Goal: Task Accomplishment & Management: Use online tool/utility

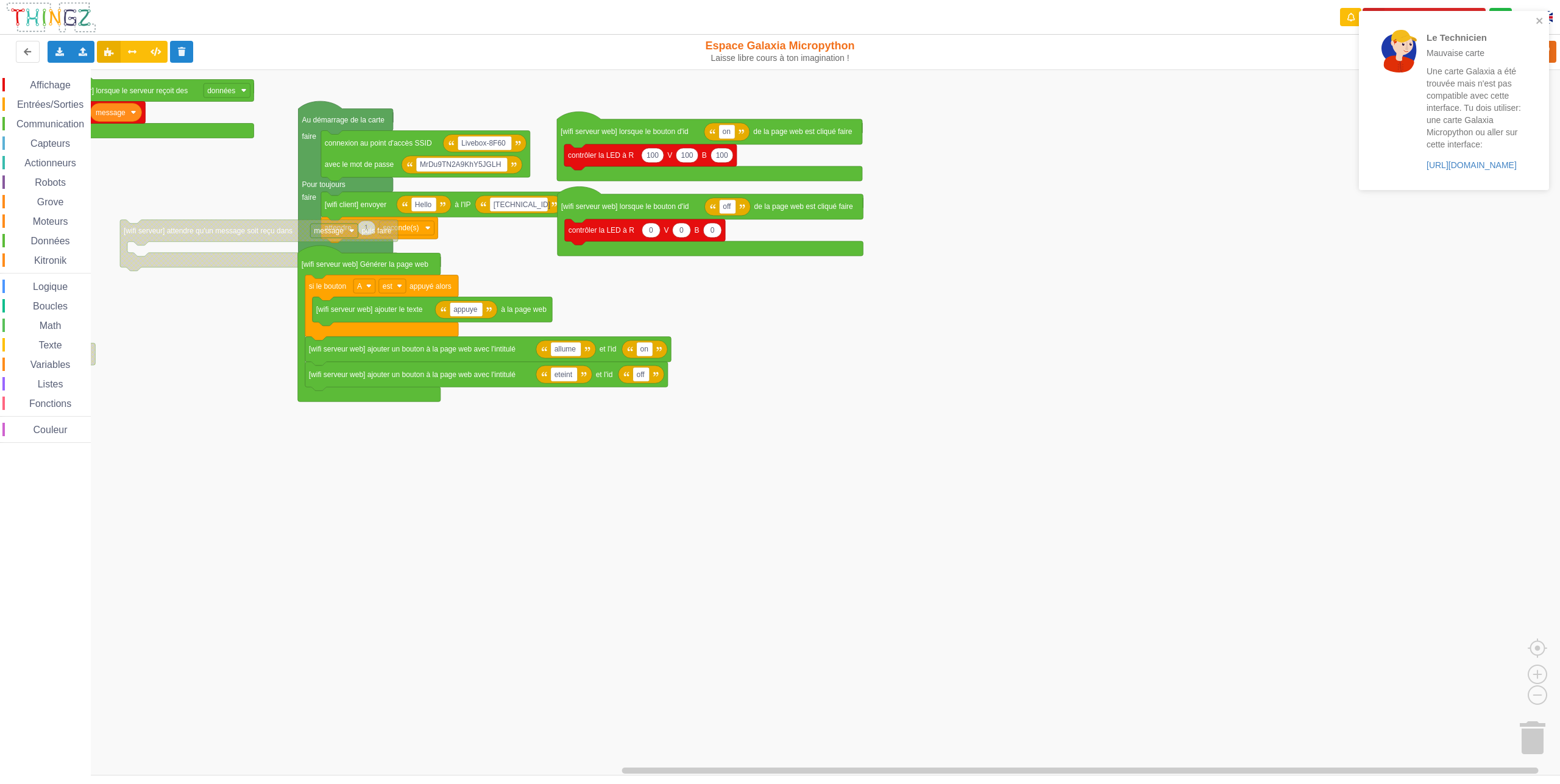
click at [1438, 127] on p "Une carte Galaxia a été trouvée mais n'est pas compatible avec cette interface.…" at bounding box center [1473, 107] width 95 height 85
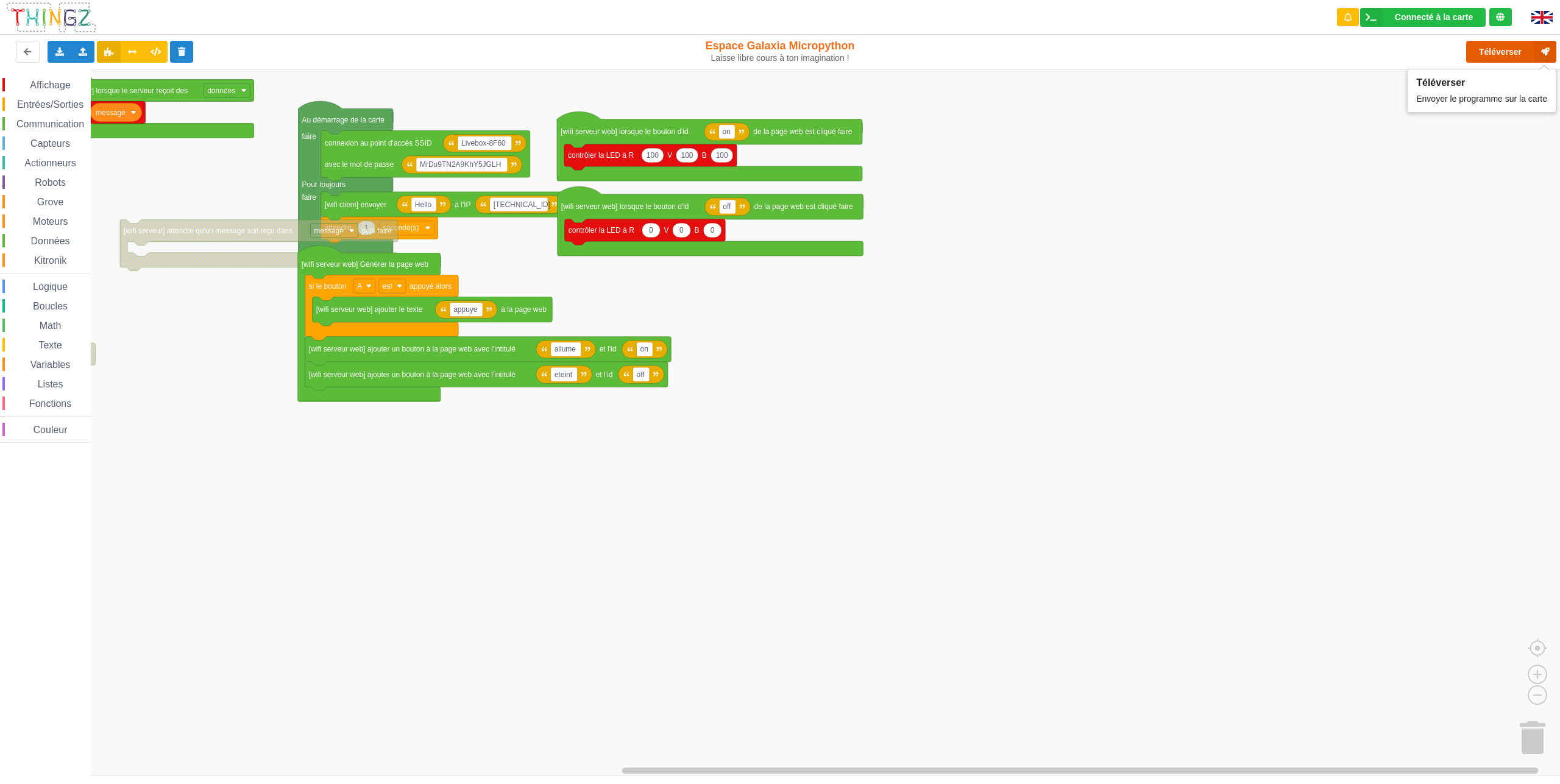
click at [1489, 51] on button "Téléverser" at bounding box center [1511, 51] width 90 height 22
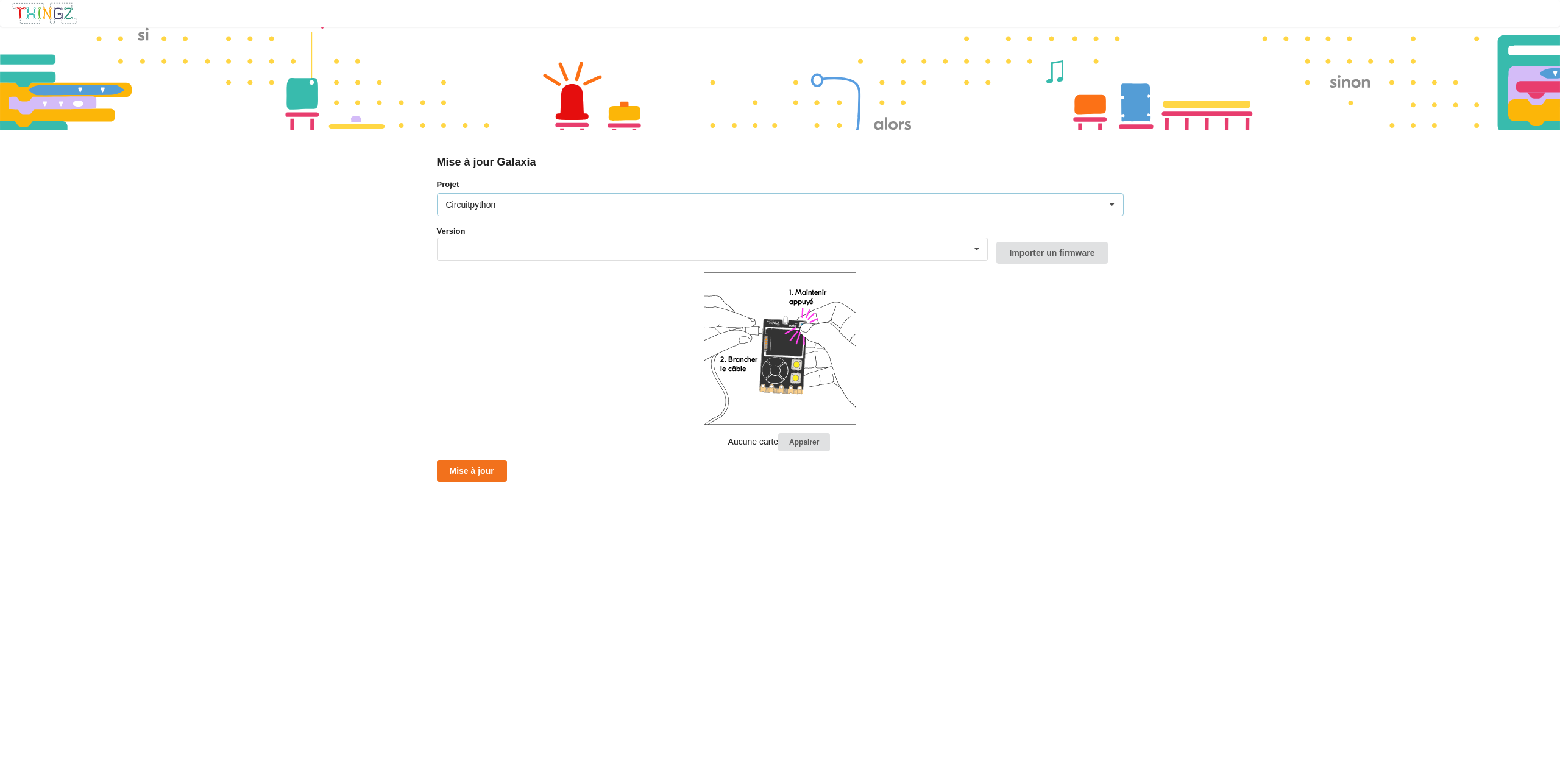
click at [531, 208] on div "Circuitpython Micropython Circuitpython" at bounding box center [780, 204] width 687 height 23
click at [514, 238] on div "Circuitpython" at bounding box center [780, 250] width 685 height 22
click at [532, 203] on div "Circuitpython Micropython Circuitpython" at bounding box center [780, 204] width 687 height 23
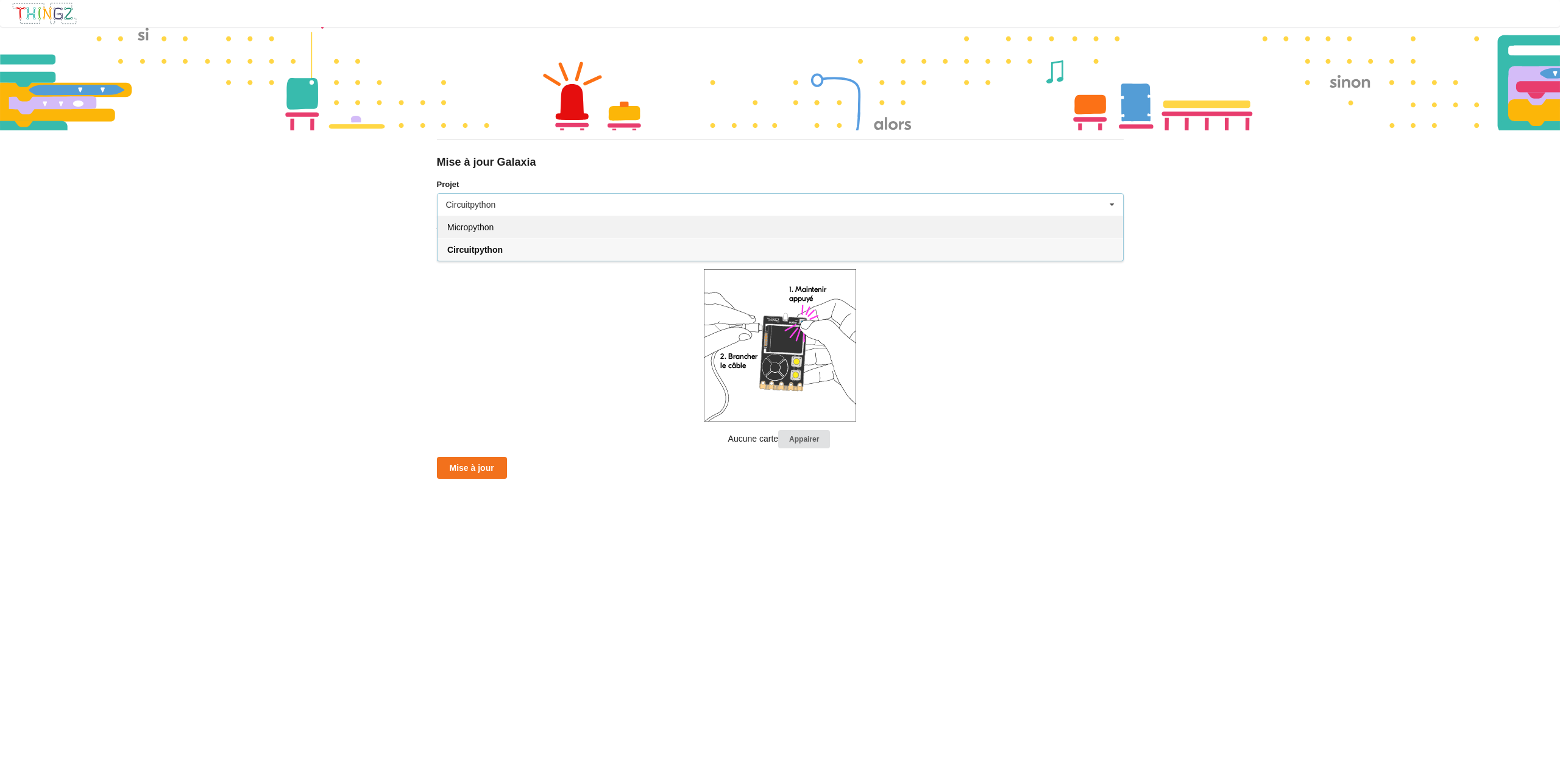
click at [497, 233] on div "Micropython" at bounding box center [780, 227] width 685 height 22
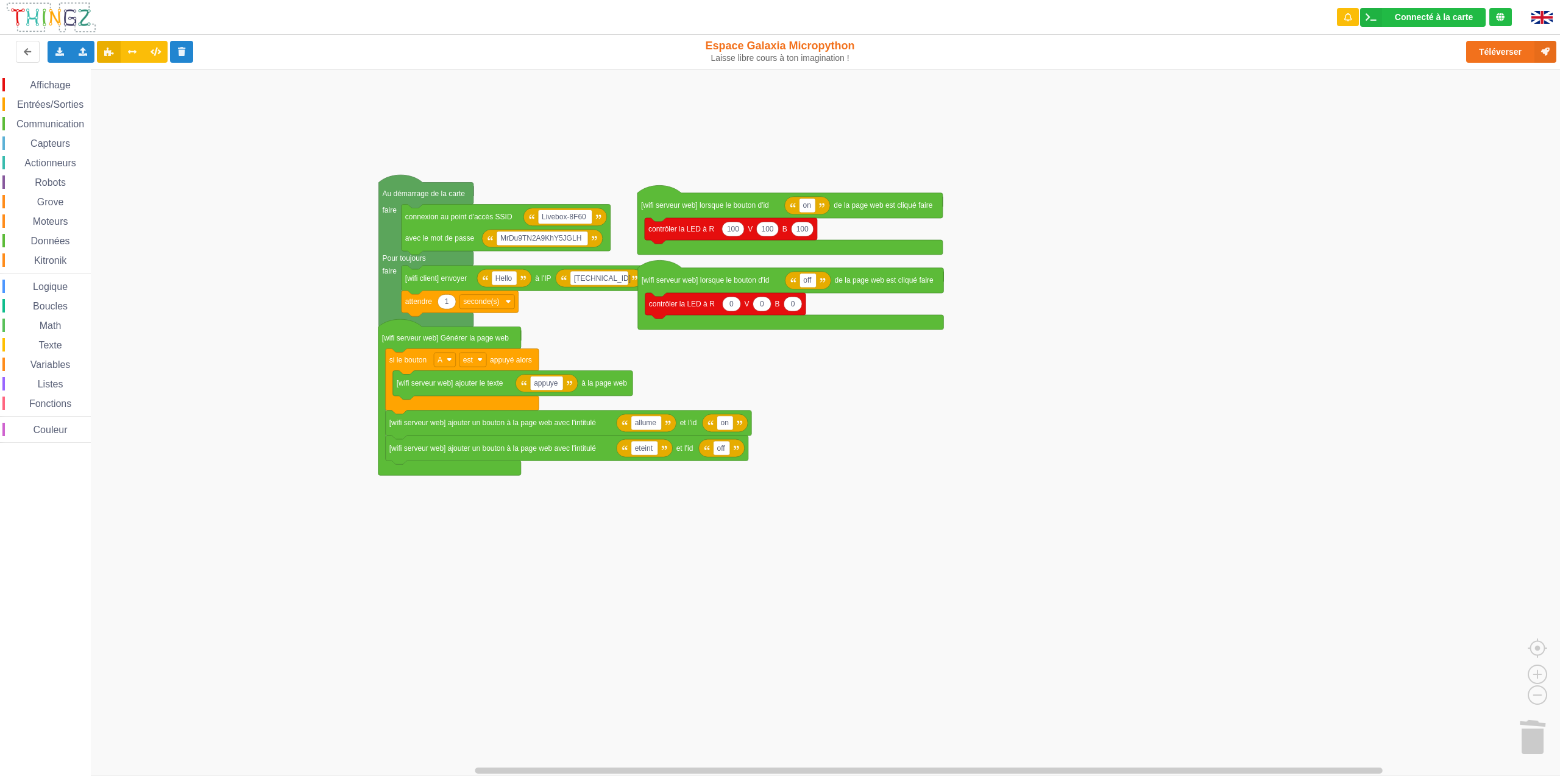
click at [363, 183] on div "Affichage Entrées/Sorties Communication Capteurs Actionneurs Robots Grove Moteu…" at bounding box center [784, 422] width 1569 height 706
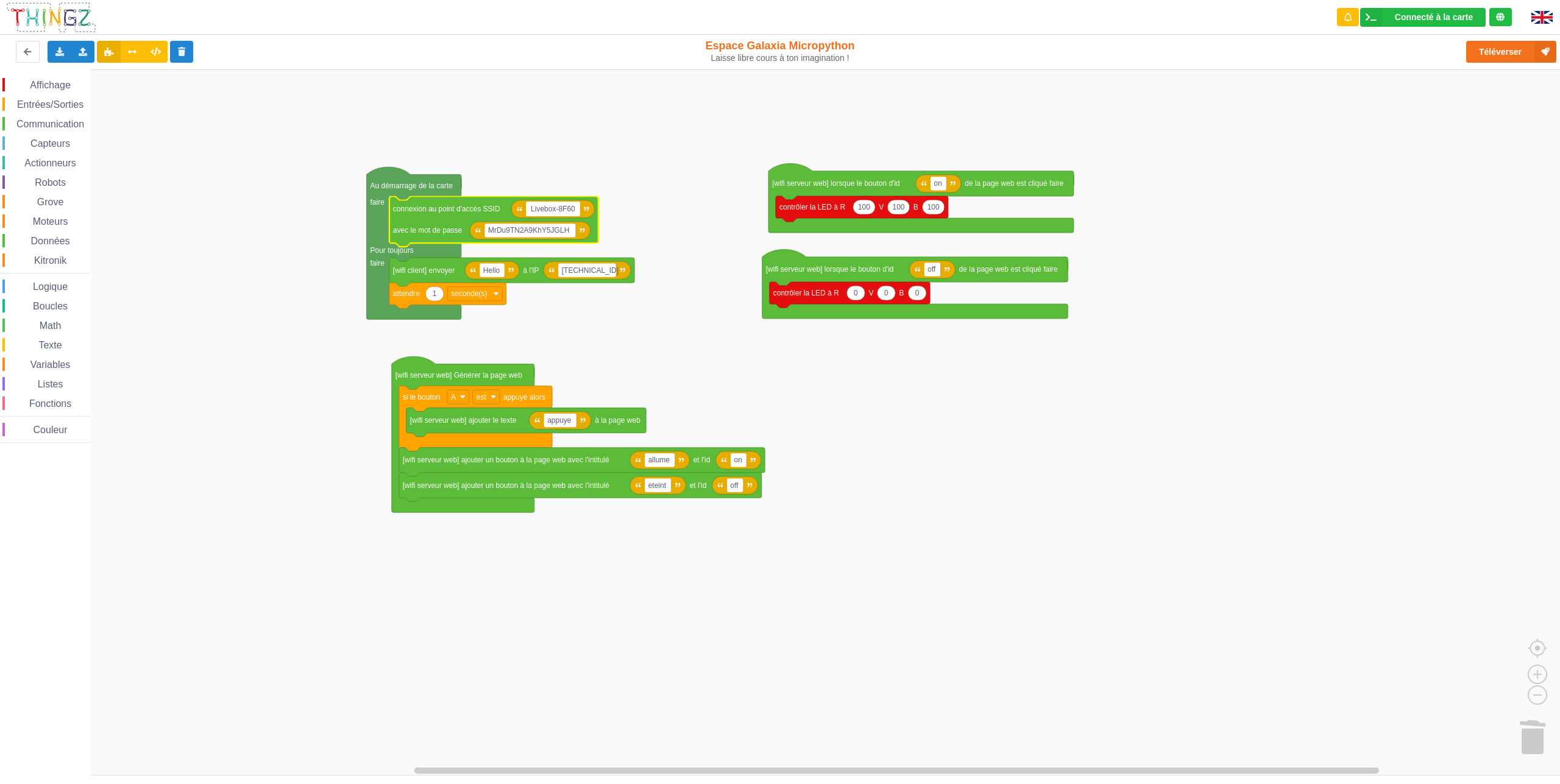
click at [558, 204] on input "Livebox-8F60" at bounding box center [553, 209] width 54 height 14
click at [555, 228] on text "MrDu9TN2A9KhY5JGLH" at bounding box center [529, 230] width 81 height 8
click at [559, 164] on rect "Espace de travail de Blocky" at bounding box center [784, 422] width 1569 height 706
click at [61, 54] on icon at bounding box center [60, 51] width 10 height 7
click at [333, 398] on div "Affichage Entrées/Sorties Communication Capteurs Actionneurs Robots Grove Moteu…" at bounding box center [784, 422] width 1569 height 706
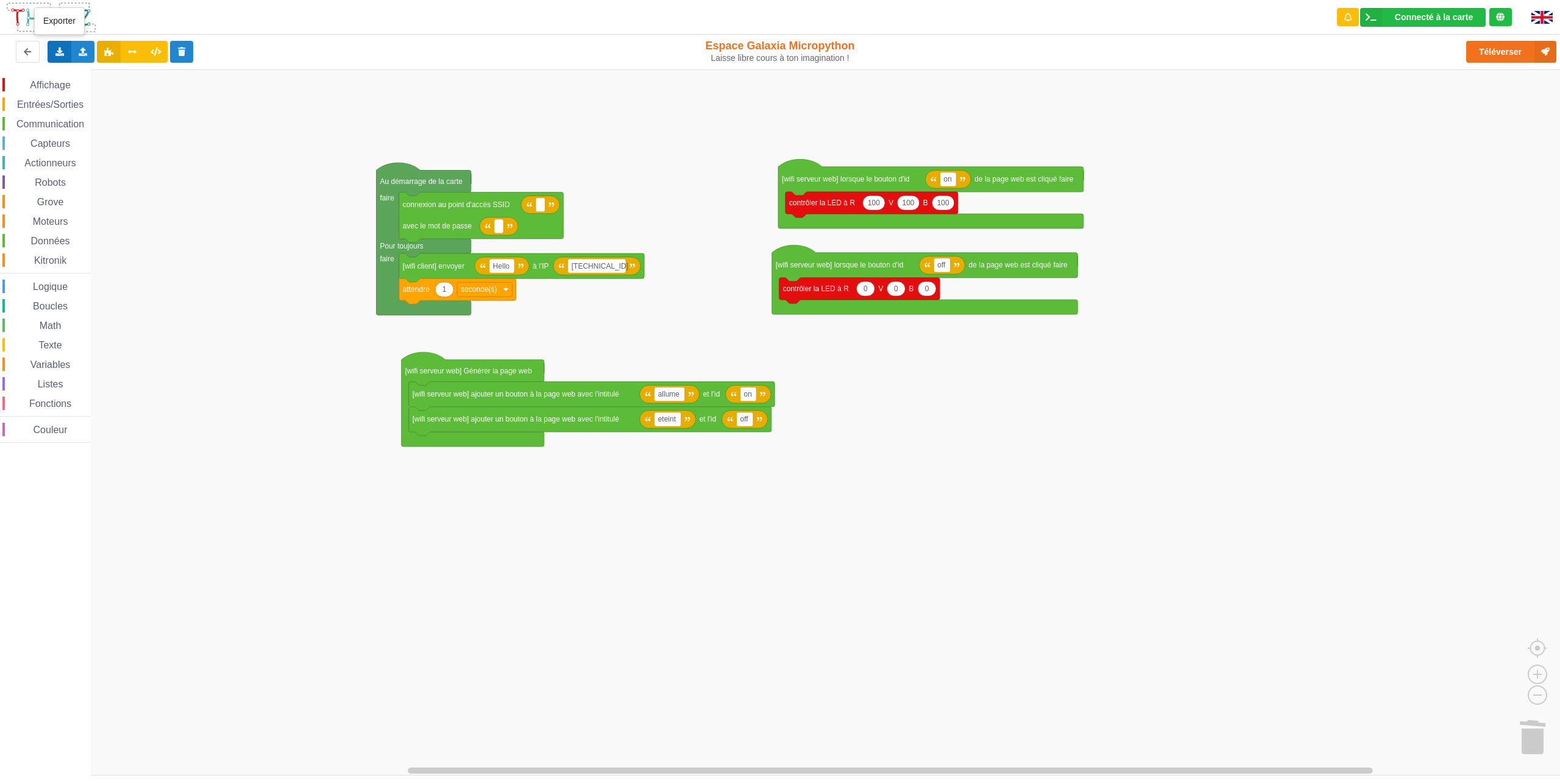
click at [62, 53] on icon at bounding box center [60, 51] width 10 height 7
click at [212, 76] on div "Exporter l'assemblage de blocs" at bounding box center [159, 74] width 221 height 22
